Goal: Task Accomplishment & Management: Complete application form

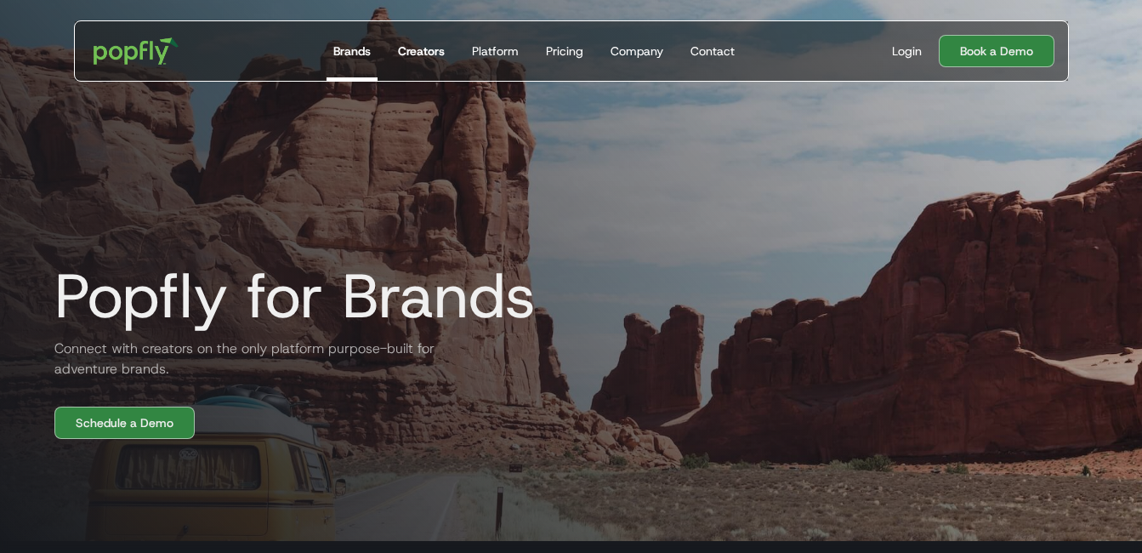
click at [413, 54] on div "Creators" at bounding box center [421, 51] width 47 height 17
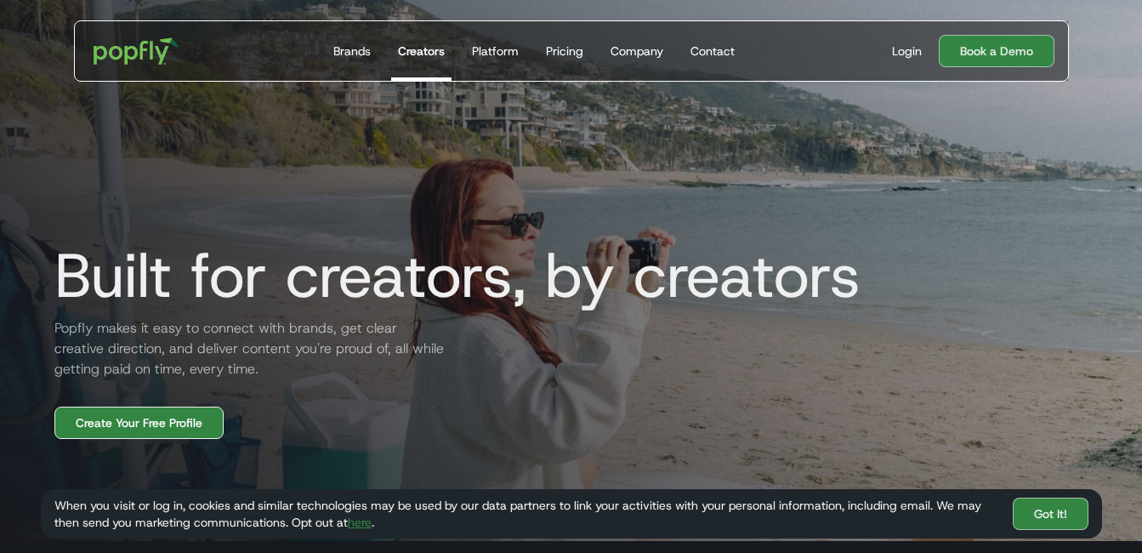
click at [127, 421] on link "Create Your Free Profile" at bounding box center [138, 422] width 169 height 32
click at [520, 56] on link "Platform" at bounding box center [495, 51] width 60 height 60
click at [513, 55] on div "Platform" at bounding box center [495, 51] width 47 height 17
